Goal: Information Seeking & Learning: Learn about a topic

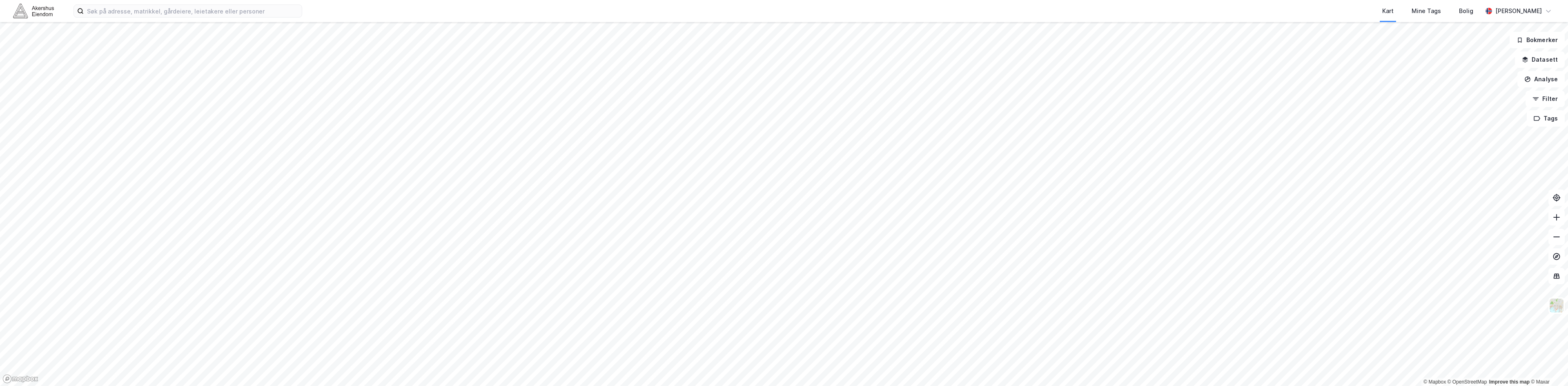
click at [135, 18] on div "Kart Mine Tags Bolig [PERSON_NAME]" at bounding box center [784, 11] width 1568 height 22
click at [136, 13] on input at bounding box center [193, 11] width 218 height 12
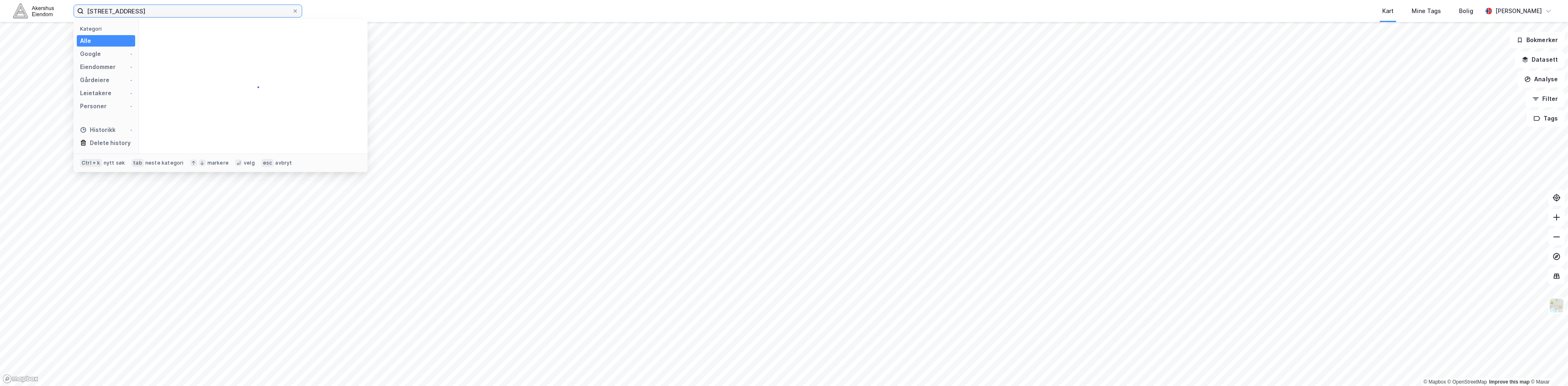
type input "[STREET_ADDRESS]"
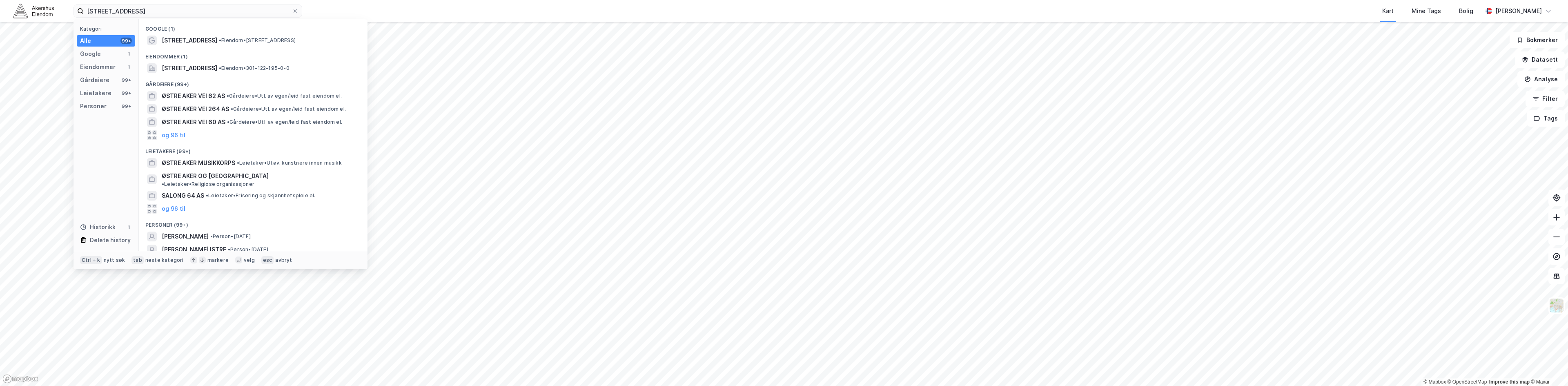
click at [296, 47] on div "Eiendommer (1)" at bounding box center [253, 54] width 229 height 15
click at [296, 39] on span "• Eiendom • [STREET_ADDRESS]" at bounding box center [257, 40] width 77 height 7
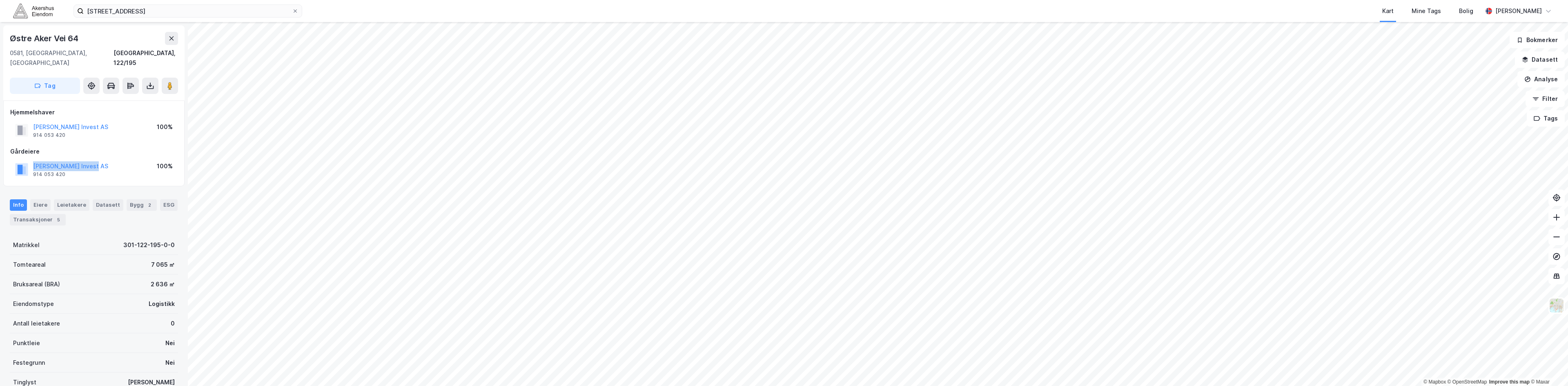
drag, startPoint x: 97, startPoint y: 157, endPoint x: 28, endPoint y: 153, distance: 69.1
click at [28, 160] on div "[PERSON_NAME] Invest AS 914 053 420 100%" at bounding box center [94, 169] width 167 height 19
copy button "[PERSON_NAME] Invest AS"
click at [65, 161] on div "[PERSON_NAME] Invest AS" at bounding box center [70, 166] width 75 height 10
click at [0, 0] on button "[PERSON_NAME] Invest AS" at bounding box center [0, 0] width 0 height 0
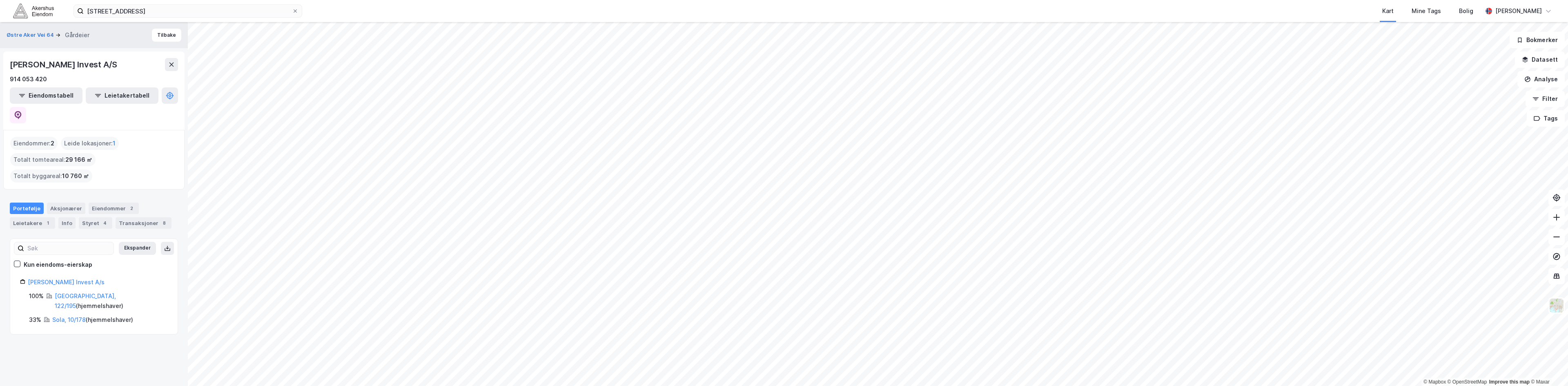
click at [161, 94] on div "Eiendomstabell Leietakertabell" at bounding box center [94, 105] width 168 height 36
click at [22, 111] on icon at bounding box center [18, 114] width 7 height 8
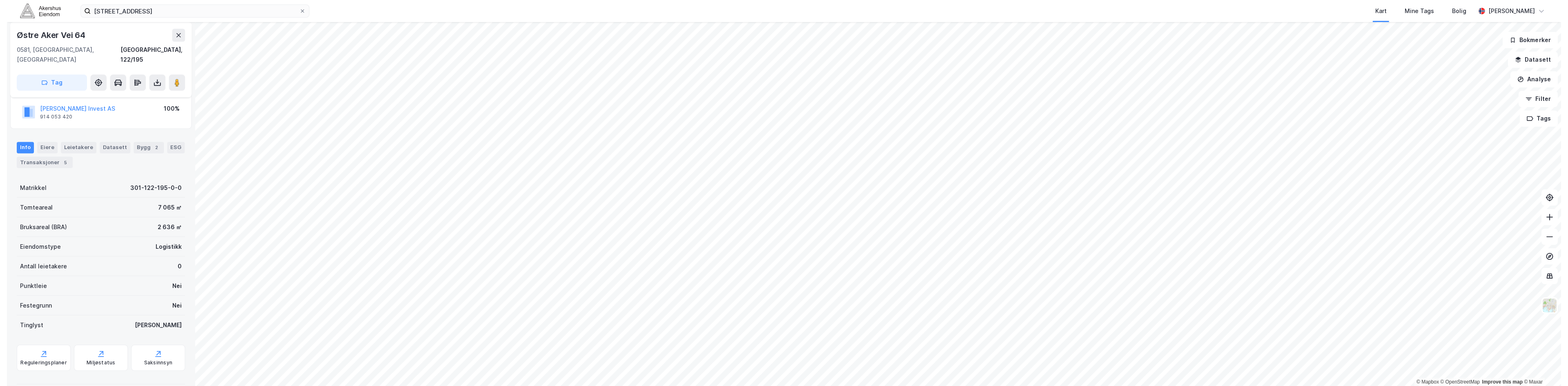
scroll to position [59, 0]
drag, startPoint x: 177, startPoint y: 50, endPoint x: 156, endPoint y: 50, distance: 21.0
click at [156, 50] on div "Østre [STREET_ADDRESS]" at bounding box center [94, 59] width 181 height 75
copy div "122/195"
click at [84, 195] on div "Tomteareal 7 065 ㎡" at bounding box center [94, 205] width 168 height 19
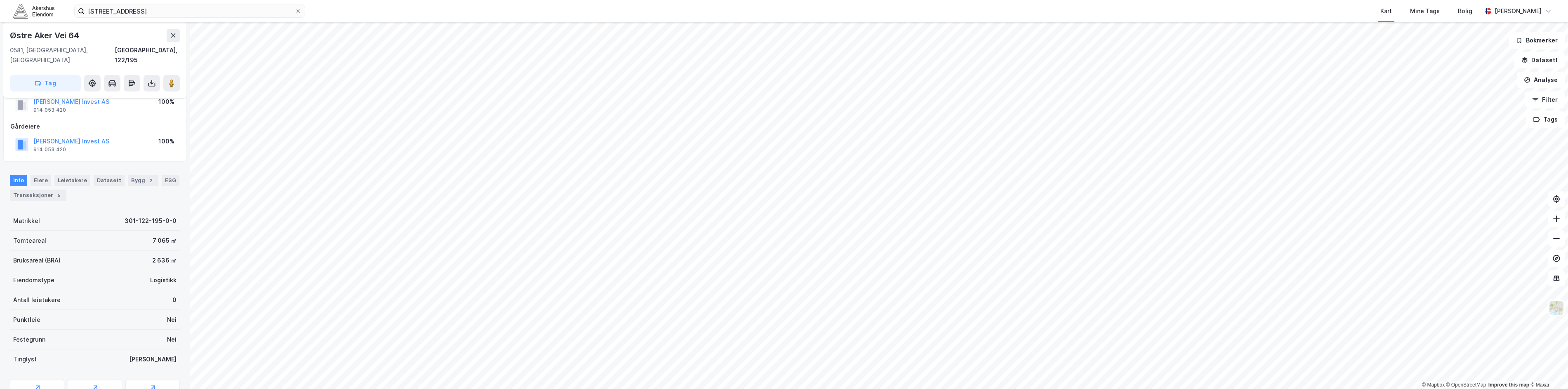
scroll to position [2, 0]
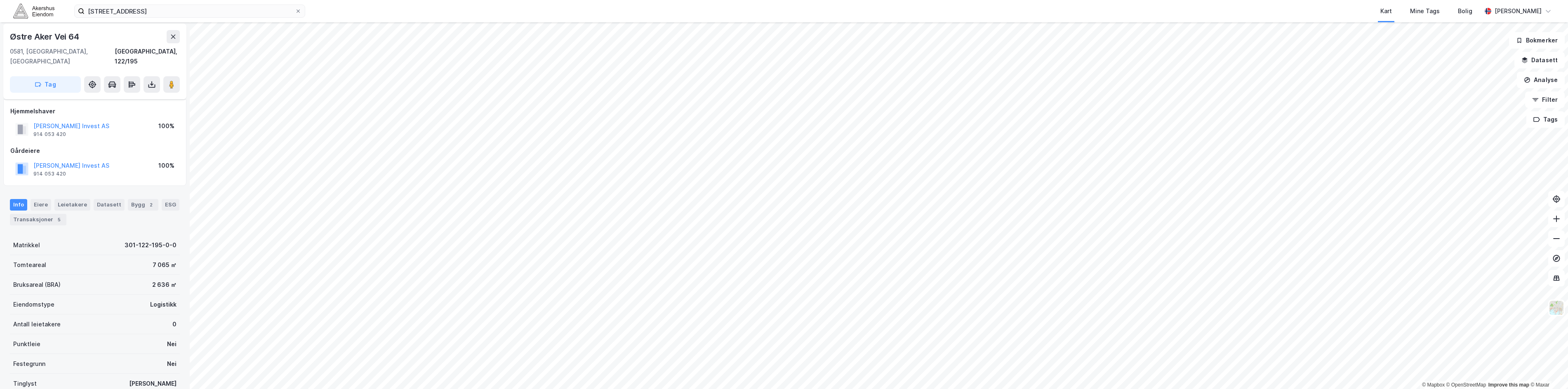
click at [101, 100] on div "Hjemmelshaver [PERSON_NAME] AS 914 053 420 100% Gårdeiere [PERSON_NAME] AS 914 …" at bounding box center [95, 143] width 183 height 87
click at [513, 7] on div "Kart Mine Tags Bolig" at bounding box center [913, 11] width 1137 height 22
